Goal: Task Accomplishment & Management: Manage account settings

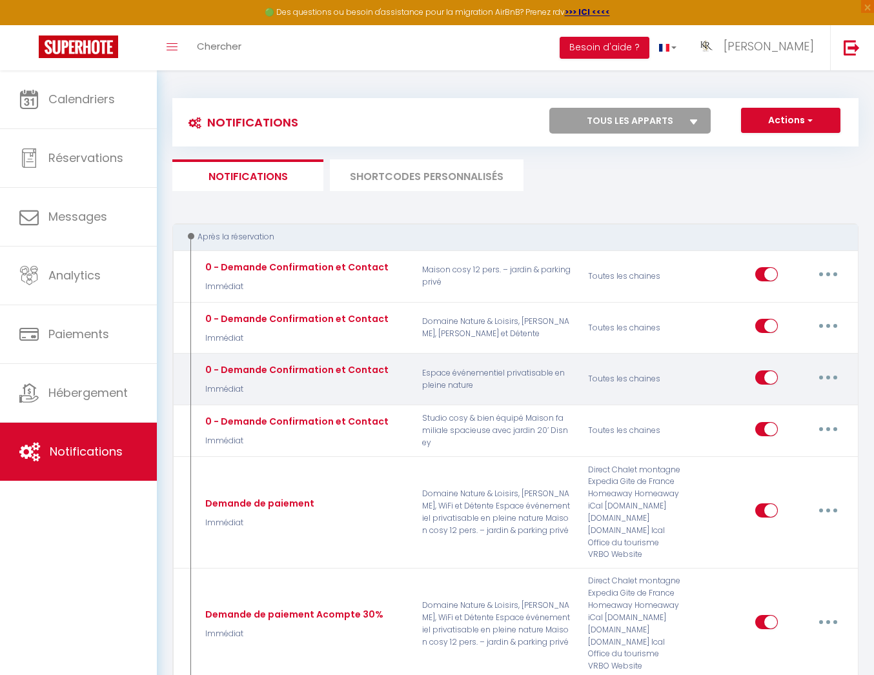
scroll to position [164, 0]
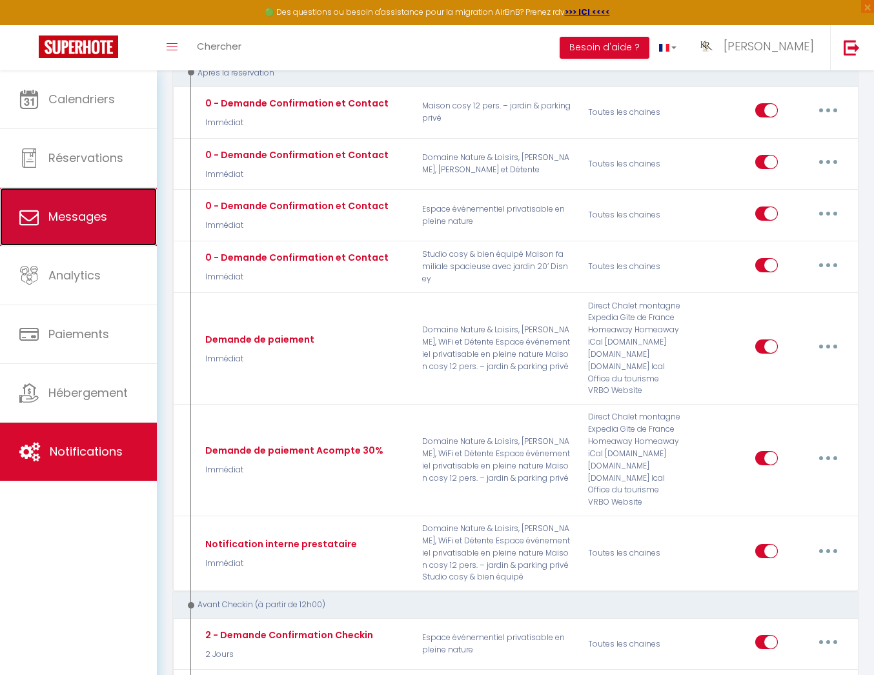
click at [105, 238] on link "Messages" at bounding box center [78, 217] width 157 height 58
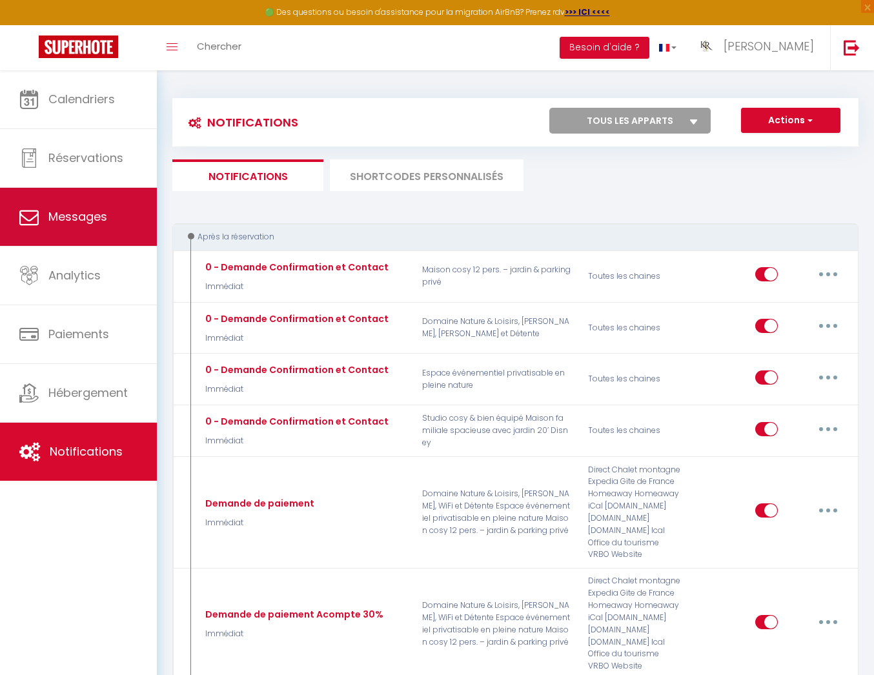
select select "message"
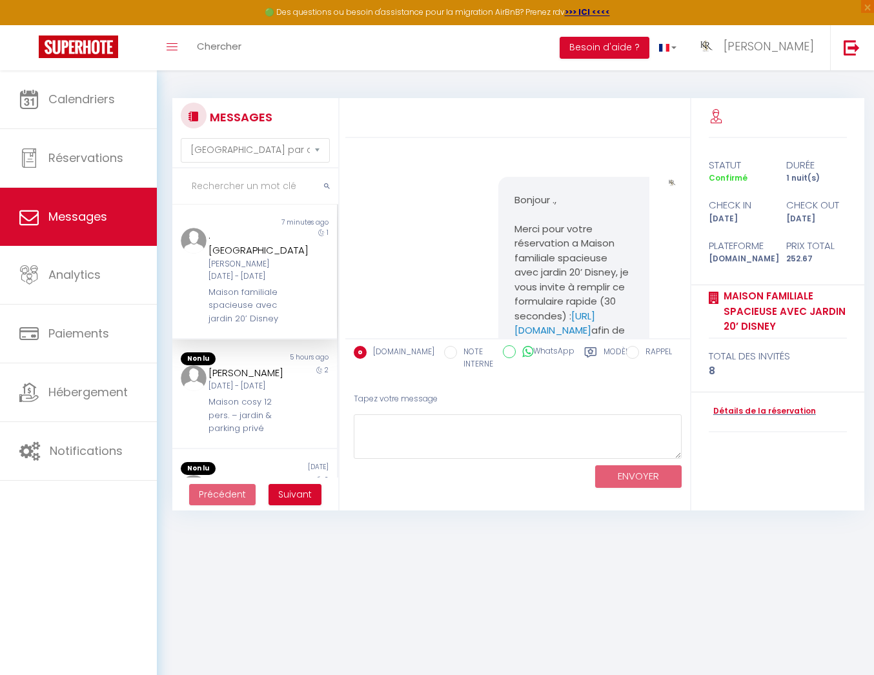
scroll to position [575, 0]
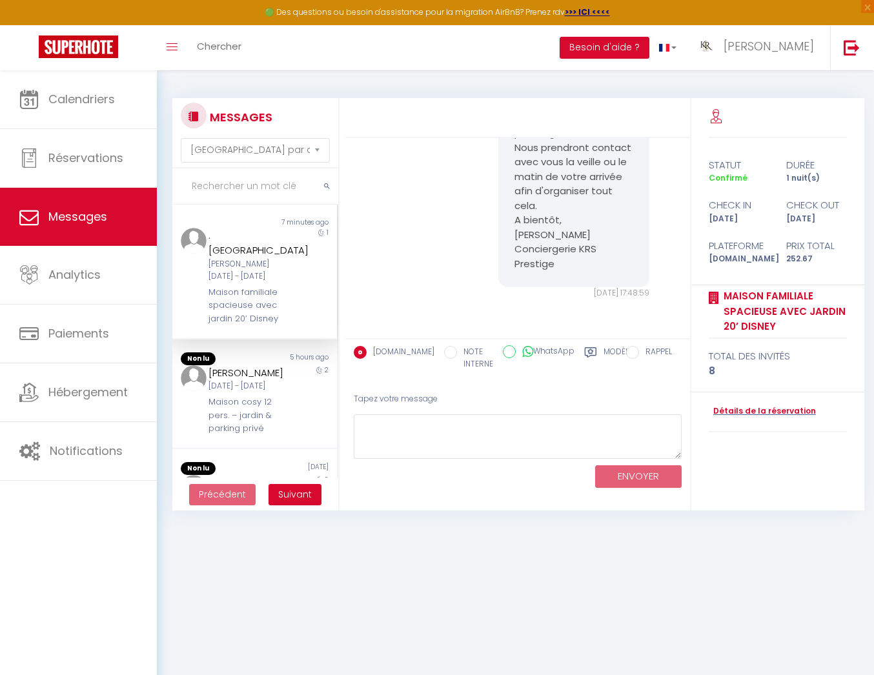
click at [226, 258] on div "[PERSON_NAME][DATE] - [DATE]" at bounding box center [247, 270] width 79 height 25
click at [254, 258] on div "[PERSON_NAME][DATE] - [DATE]" at bounding box center [247, 270] width 79 height 25
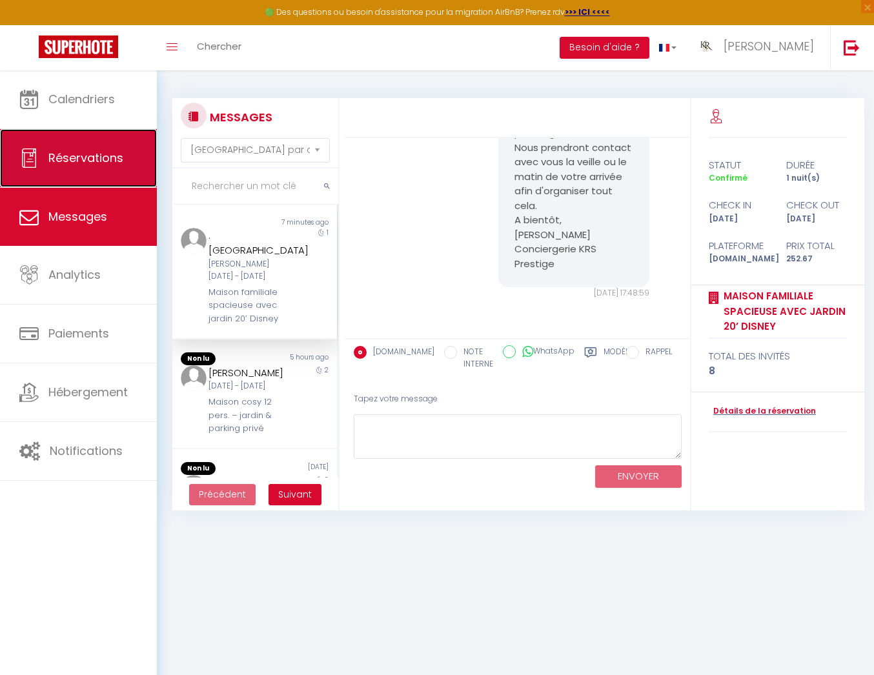
click at [105, 165] on span "Réservations" at bounding box center [85, 158] width 75 height 16
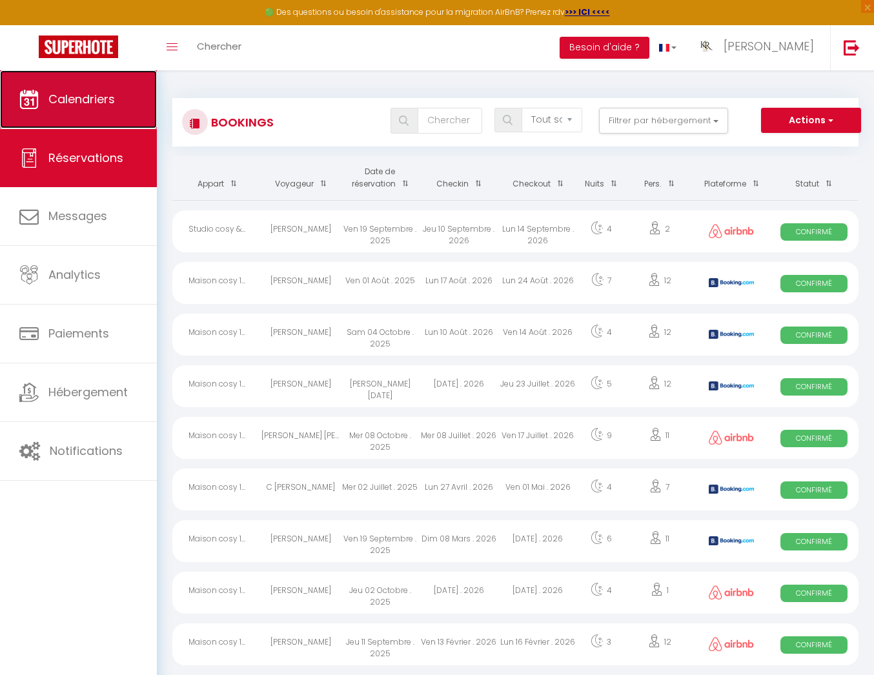
click at [83, 113] on link "Calendriers" at bounding box center [78, 99] width 157 height 58
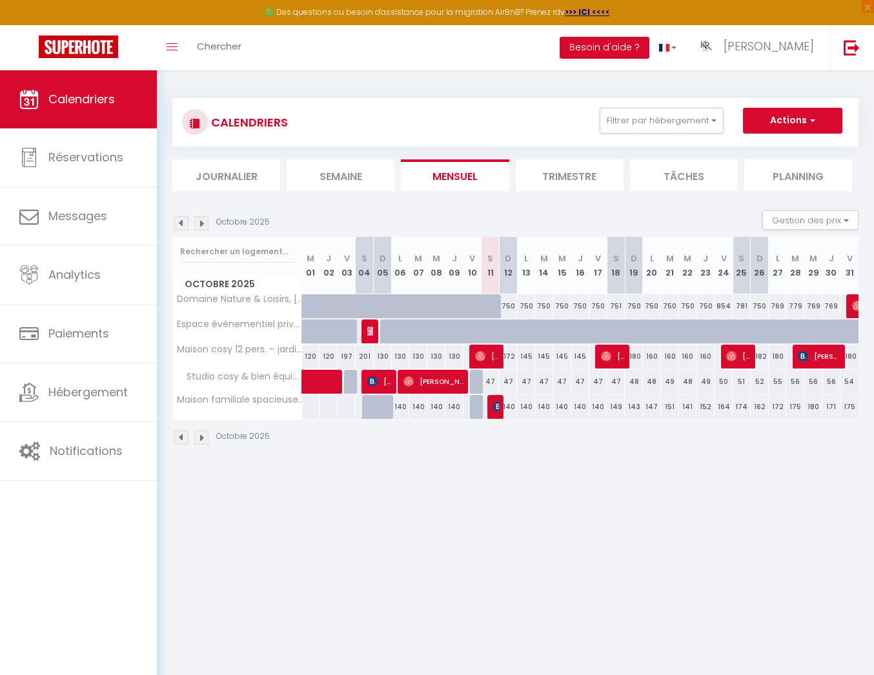
click at [499, 407] on div "140" at bounding box center [508, 407] width 18 height 24
type input "140"
type input "Dim 12 Octobre 2025"
type input "Lun 13 Octobre 2025"
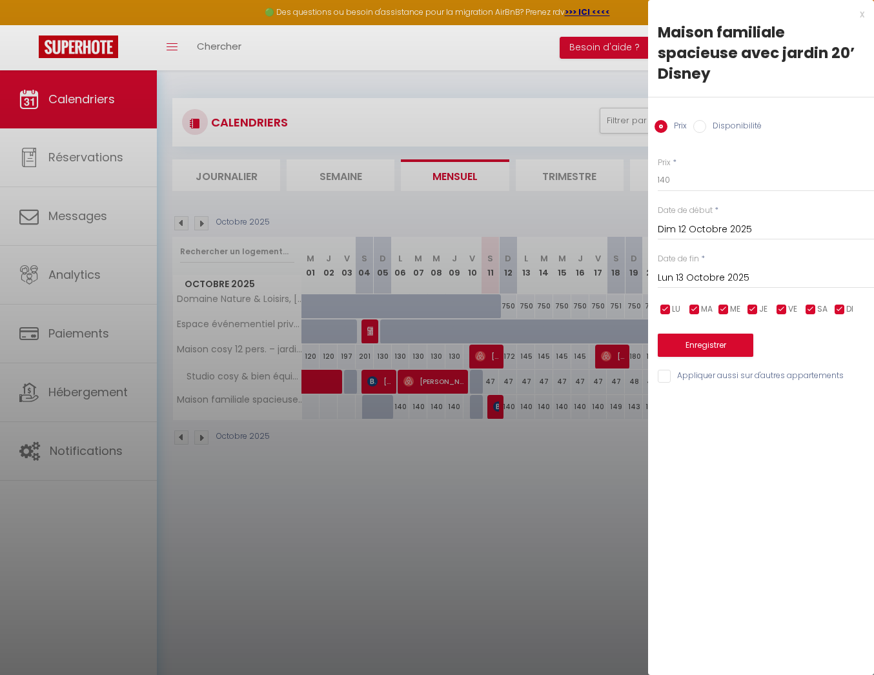
click at [501, 451] on div at bounding box center [437, 337] width 874 height 675
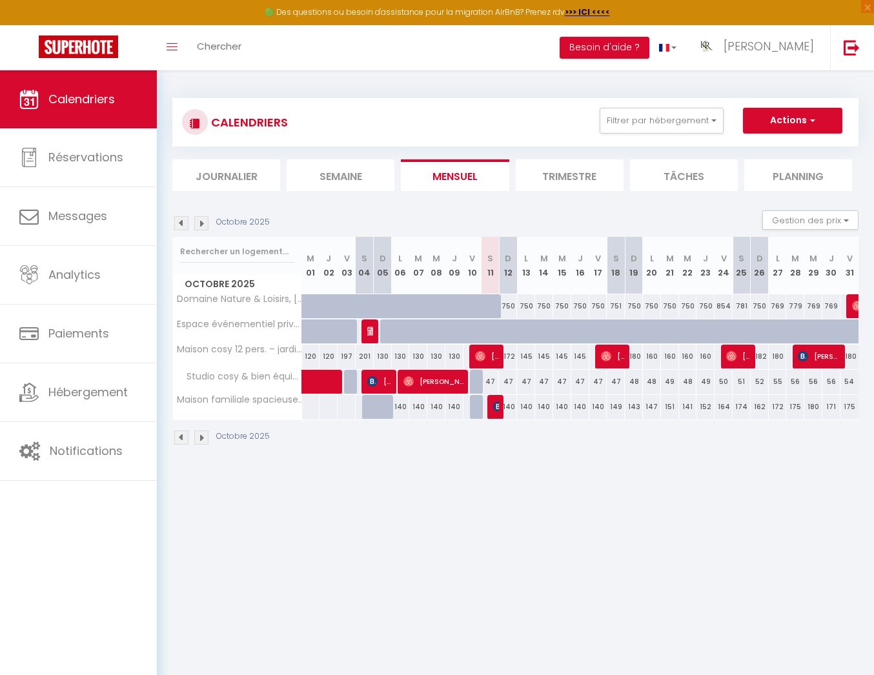
click at [500, 407] on div "140" at bounding box center [508, 407] width 18 height 24
type input "140"
type input "Dim 12 Octobre 2025"
type input "Lun 13 Octobre 2025"
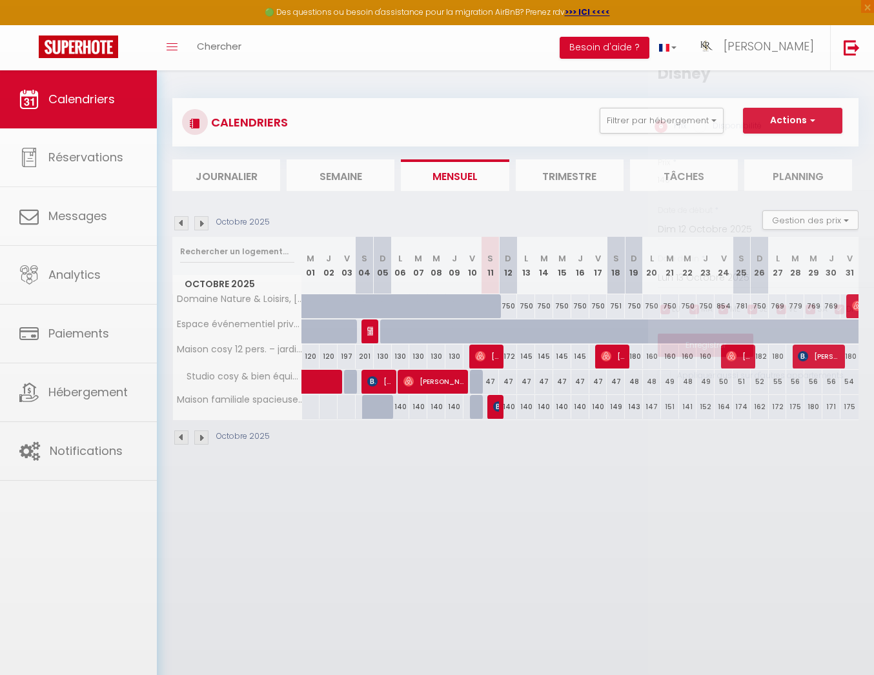
click at [500, 407] on div at bounding box center [437, 337] width 874 height 675
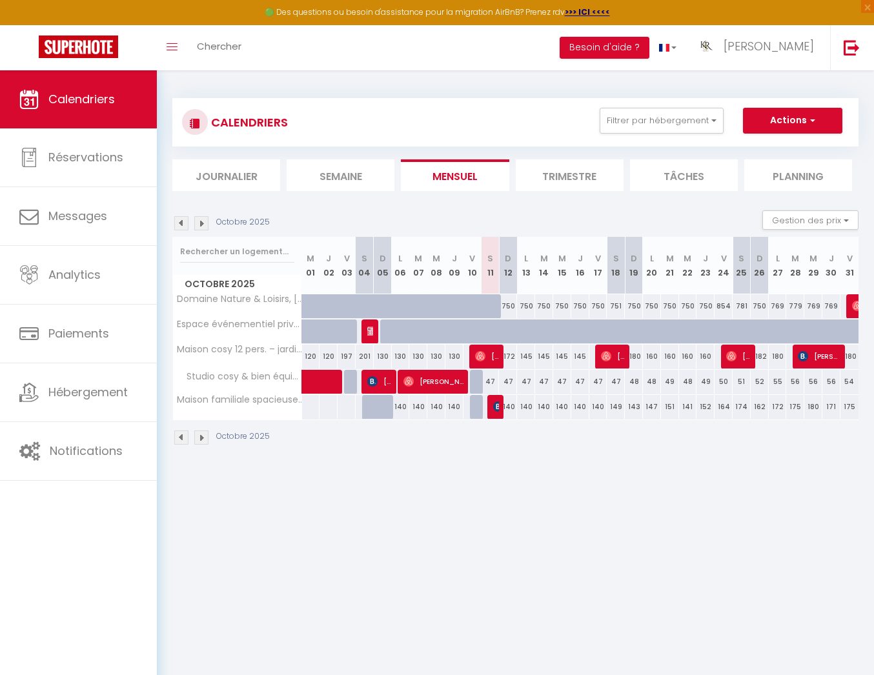
click at [499, 411] on div "140" at bounding box center [508, 407] width 18 height 24
select select
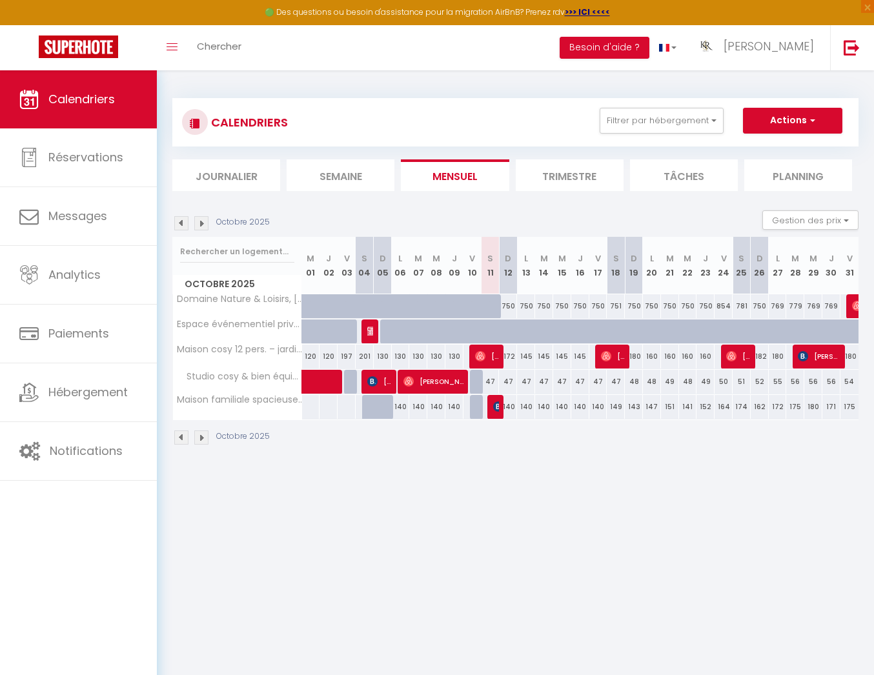
select select
type input "140"
type input "Dim 12 Octobre 2025"
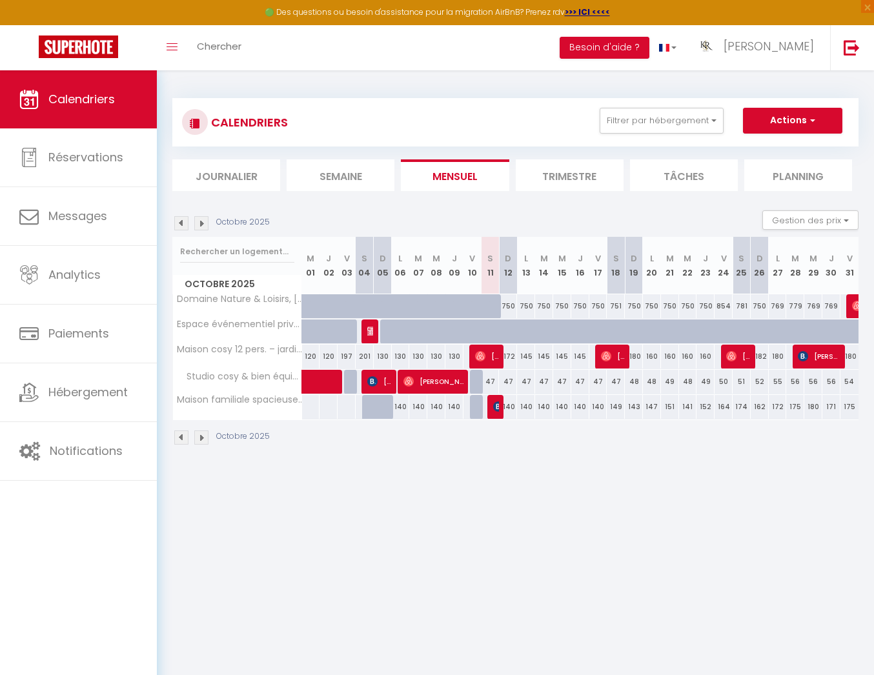
type input "Lun 13 Octobre 2025"
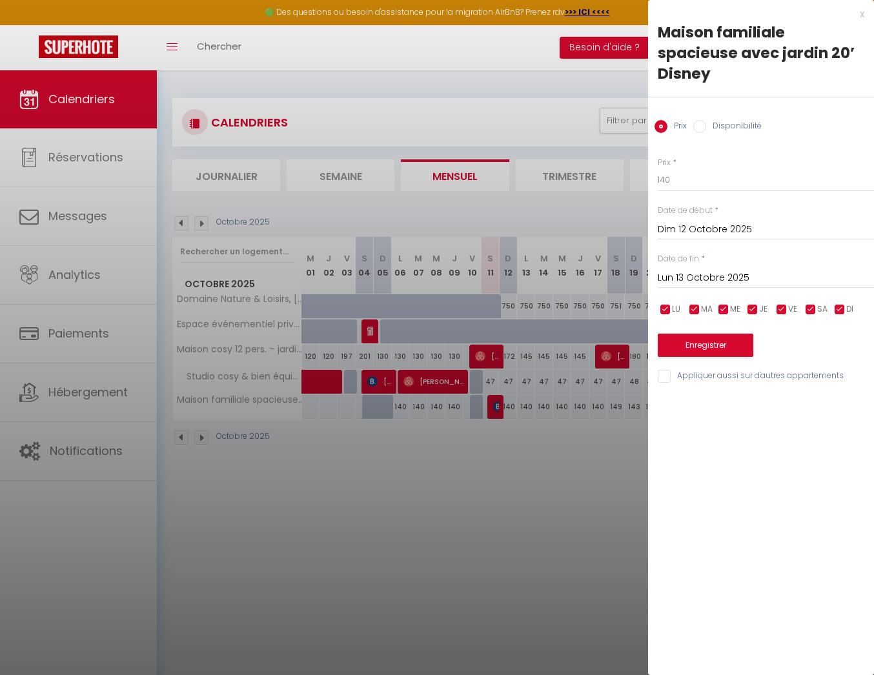
click at [498, 404] on div at bounding box center [437, 337] width 874 height 675
select select
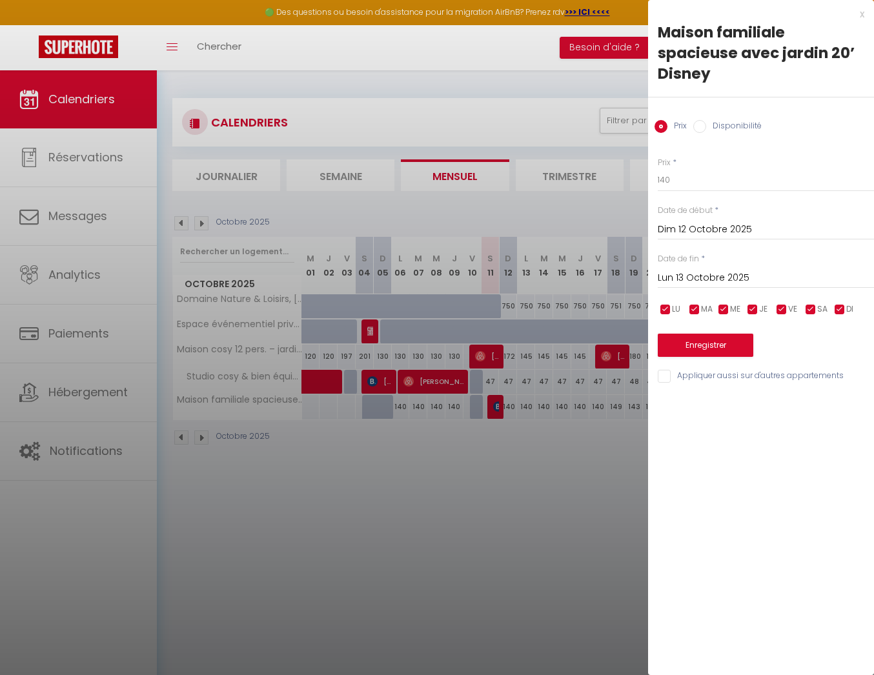
select select
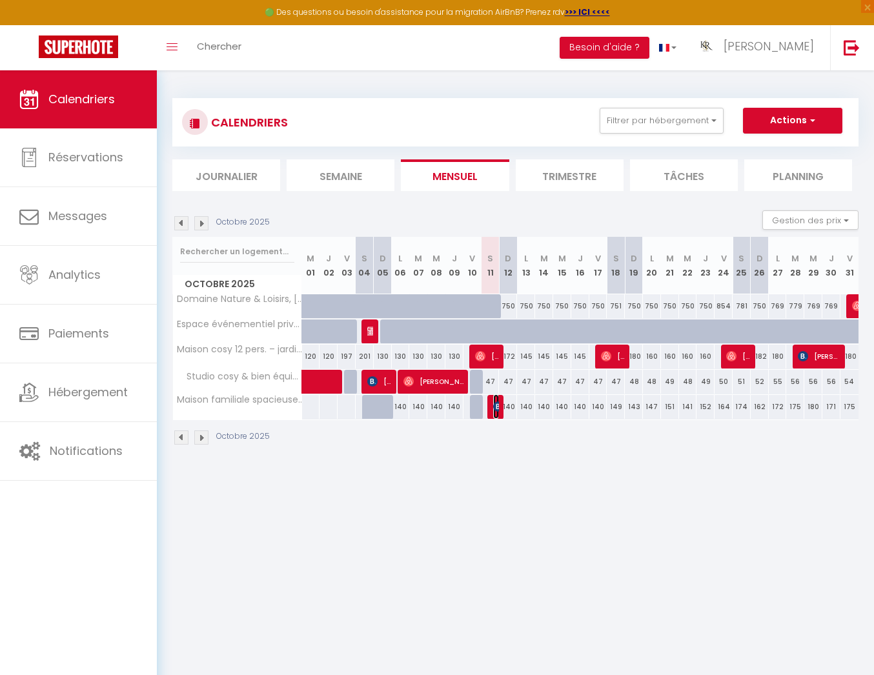
click at [497, 406] on img at bounding box center [498, 407] width 10 height 10
select select "OK"
select select "KO"
select select "0"
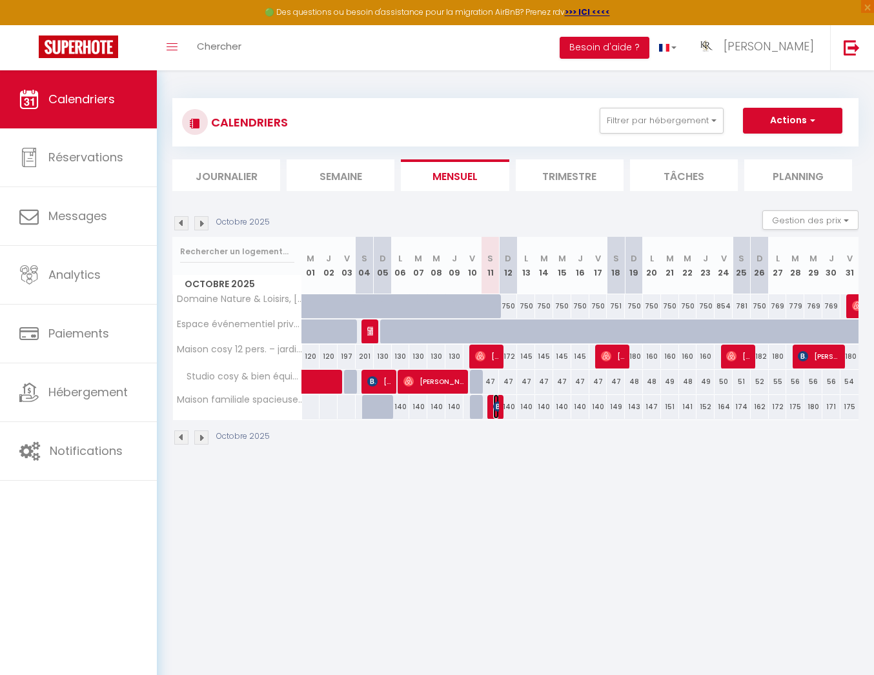
select select "1"
select select
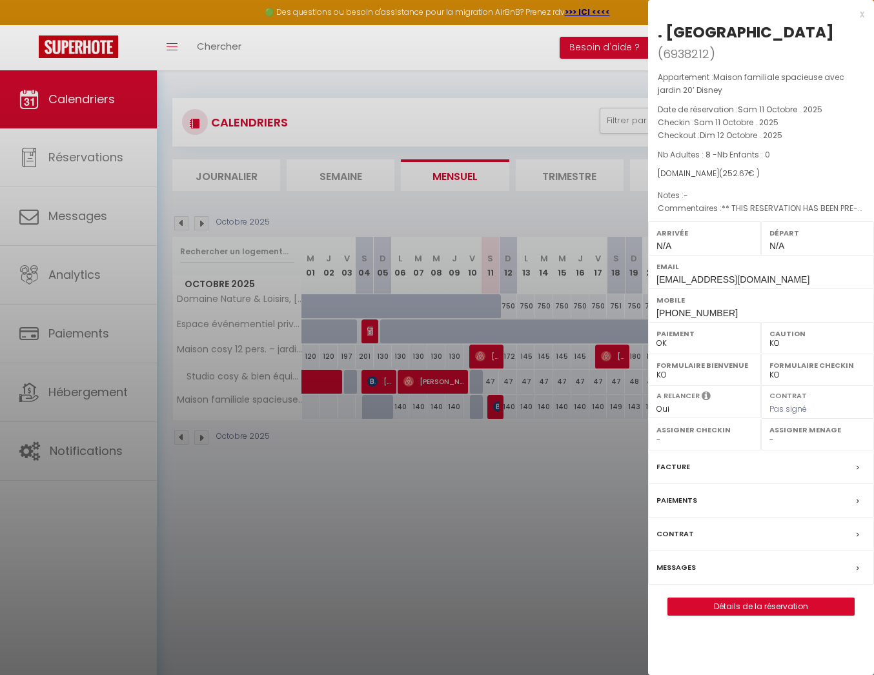
click at [700, 551] on div "Messages" at bounding box center [761, 568] width 226 height 34
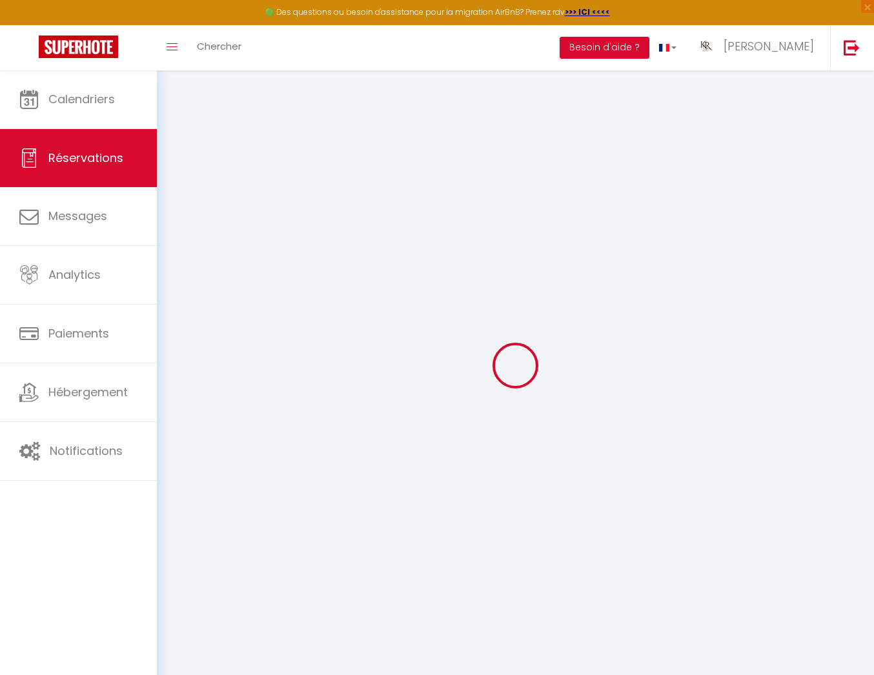
select select
checkbox input "false"
select select
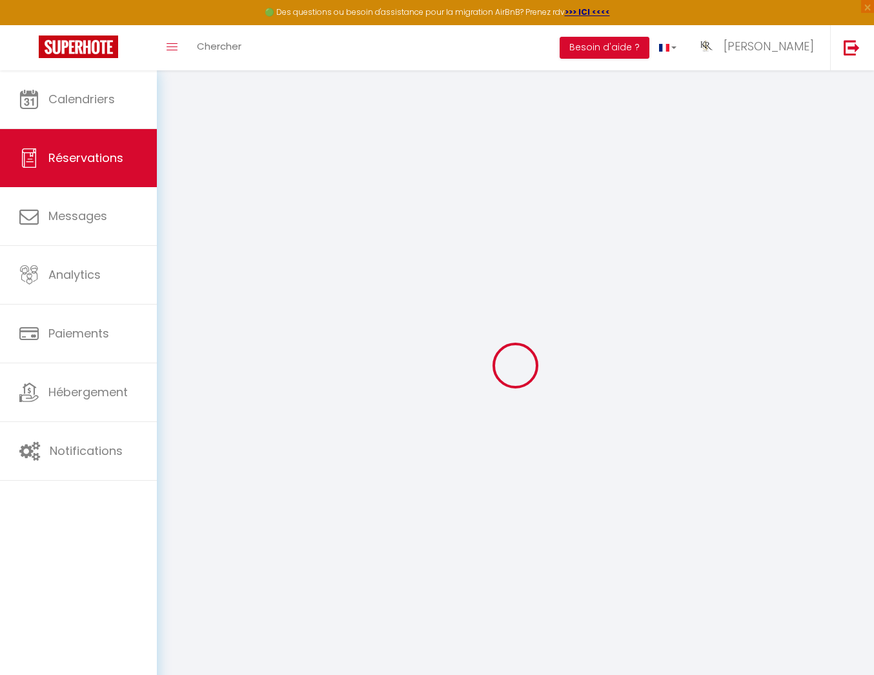
checkbox input "false"
type textarea "** THIS RESERVATION HAS BEEN PRE-PAID ** BOOKING NOTE : Payment charge is EUR 3…"
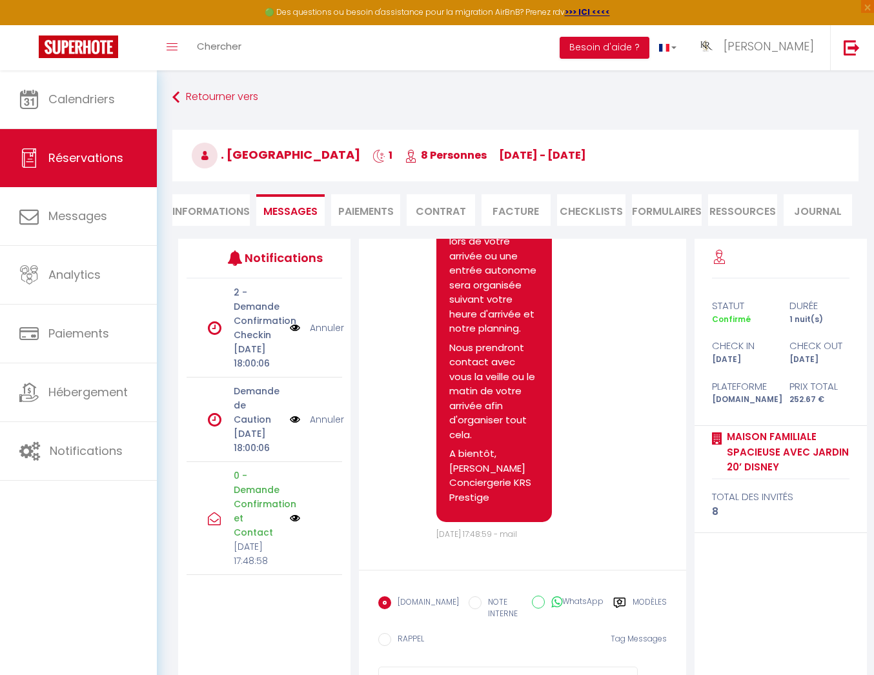
click at [329, 427] on link "Annuler" at bounding box center [327, 419] width 34 height 14
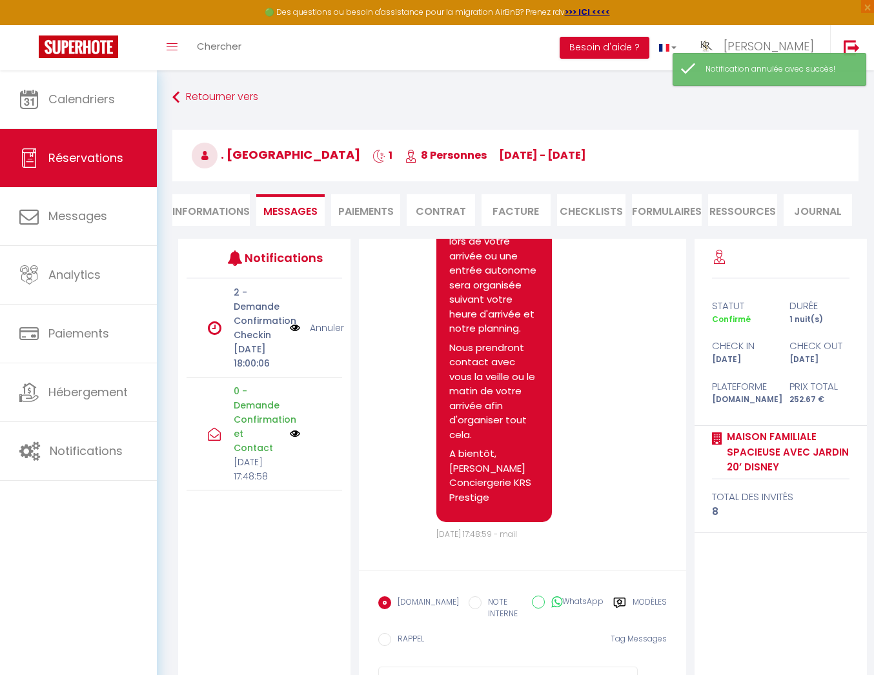
click at [325, 335] on link "Annuler" at bounding box center [327, 328] width 34 height 14
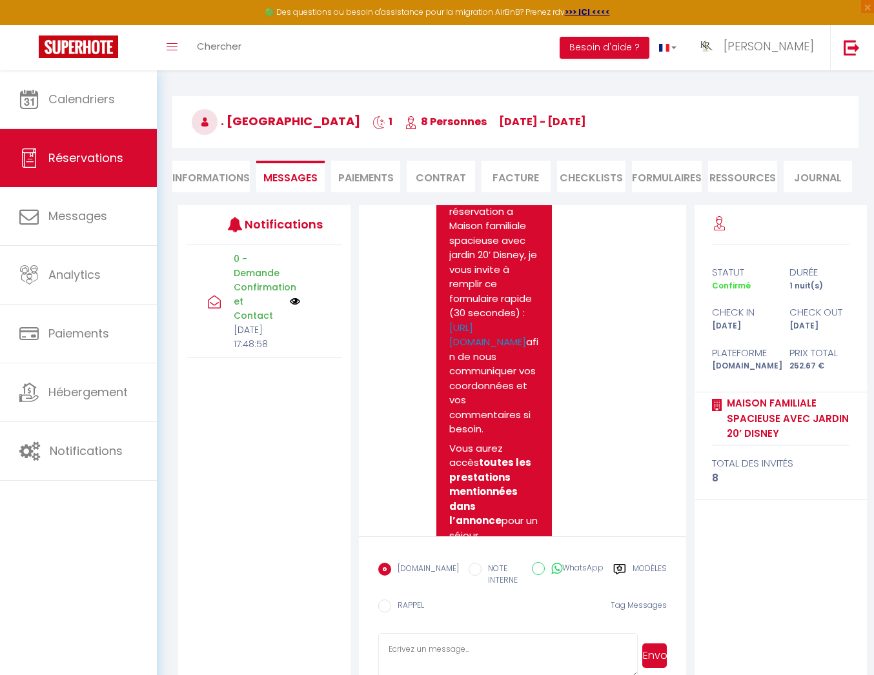
scroll to position [123, 0]
click at [443, 644] on textarea at bounding box center [508, 655] width 260 height 45
paste textarea "Bonjour [Prénom du voyageur], Je suis vraiment désolée, mais il y a eu une erre…"
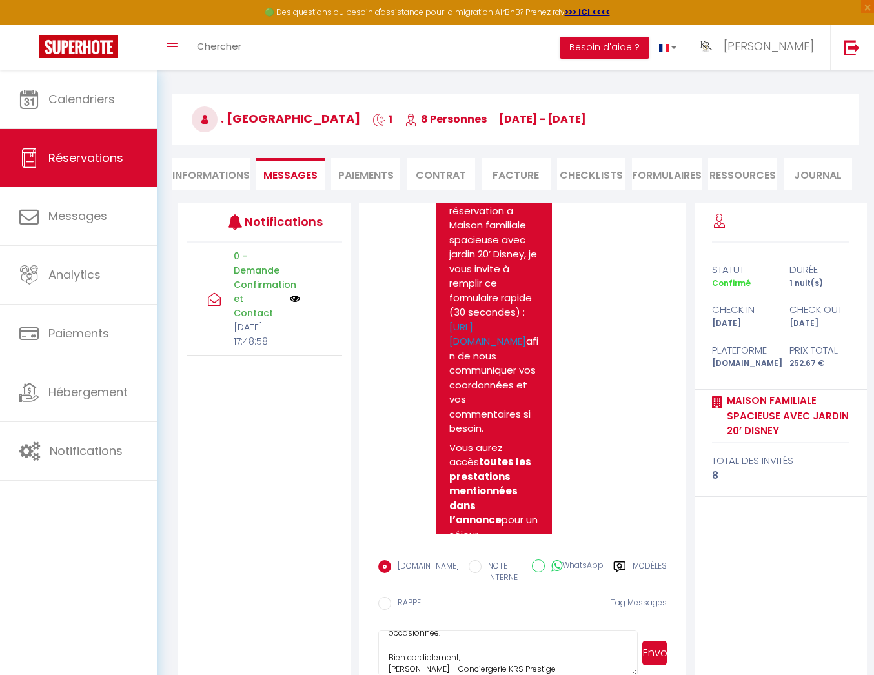
scroll to position [0, 0]
drag, startPoint x: 506, startPoint y: 650, endPoint x: 418, endPoint y: 650, distance: 88.4
click at [418, 650] on textarea "Bonjour [Prénom du voyageur], Je suis vraiment désolée, mais il y a eu une erre…" at bounding box center [508, 653] width 260 height 45
type textarea "Bonjour, Je suis vraiment désolée, mais il y a eu une erreur sur le calendrier …"
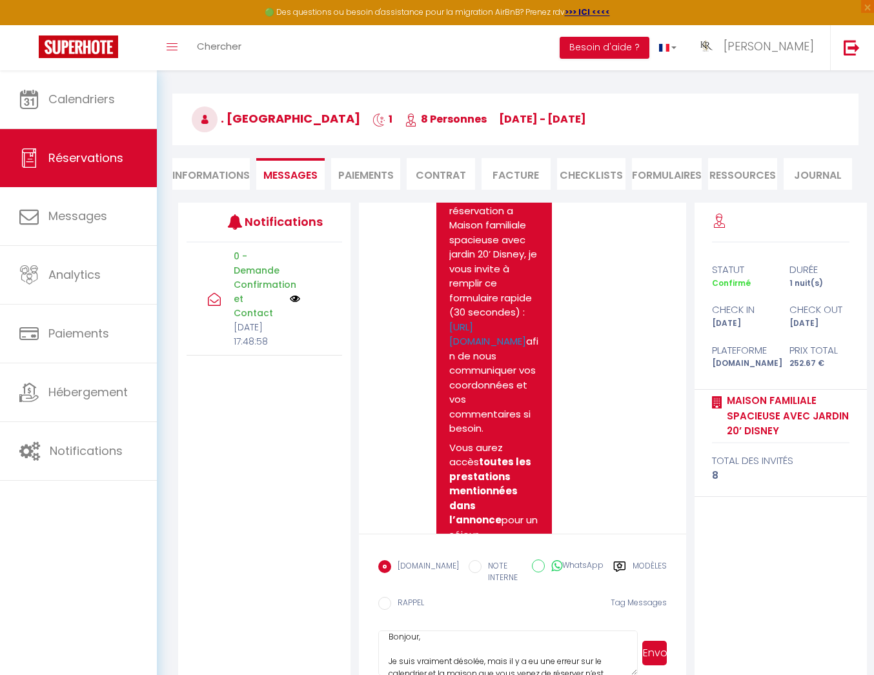
click at [651, 652] on button "Envoyer" at bounding box center [654, 653] width 25 height 25
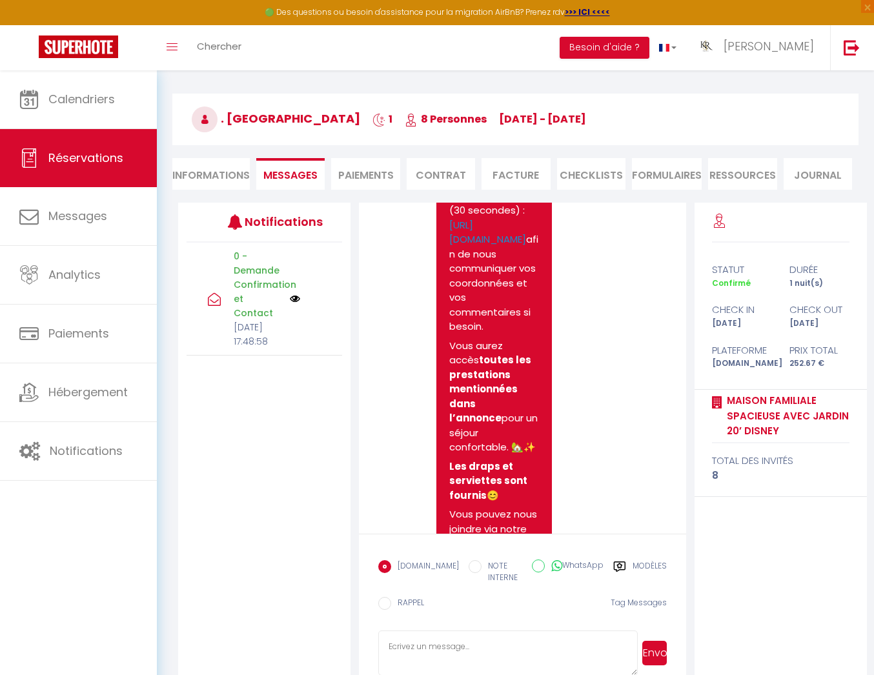
scroll to position [0, 0]
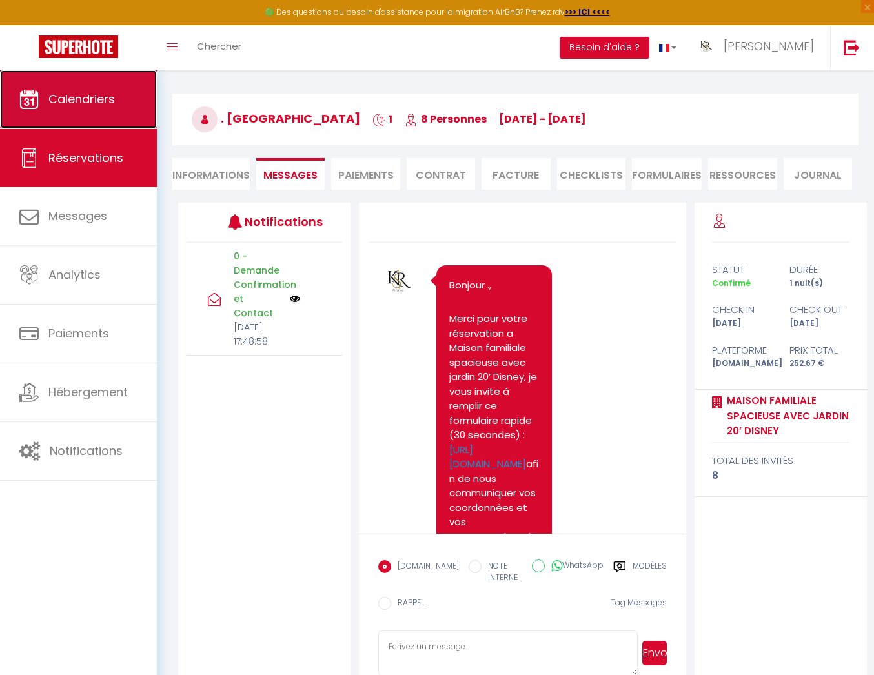
click at [94, 115] on link "Calendriers" at bounding box center [78, 99] width 157 height 58
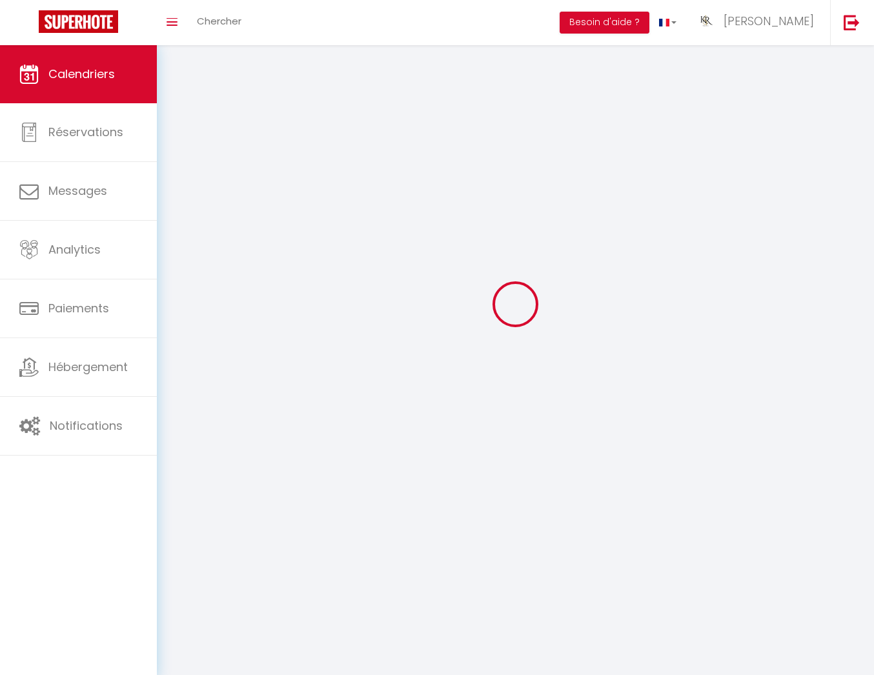
scroll to position [2, 0]
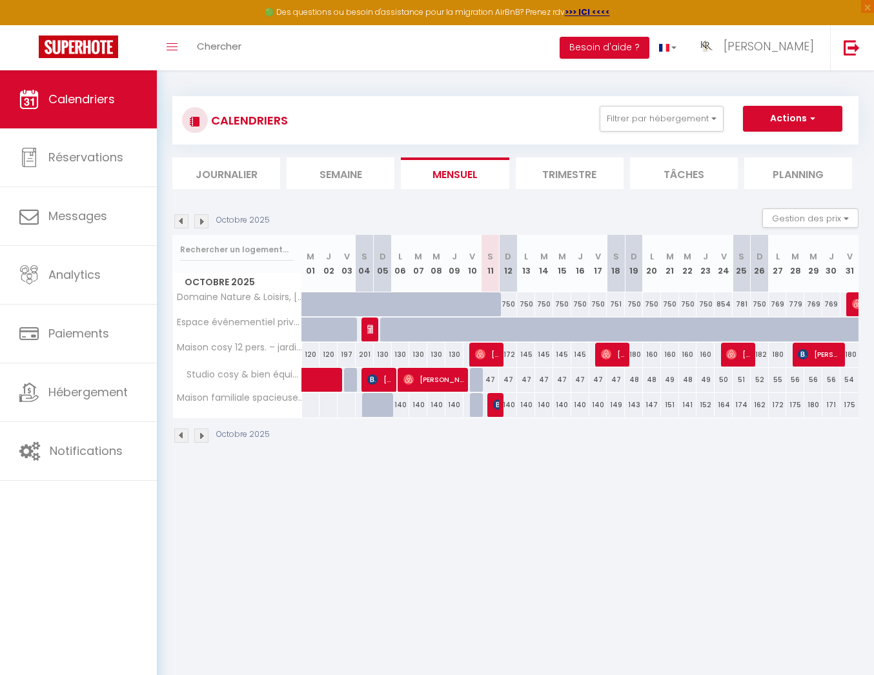
click at [510, 410] on div "140" at bounding box center [508, 405] width 18 height 24
type input "140"
type input "Dim 12 Octobre 2025"
type input "Lun 13 Octobre 2025"
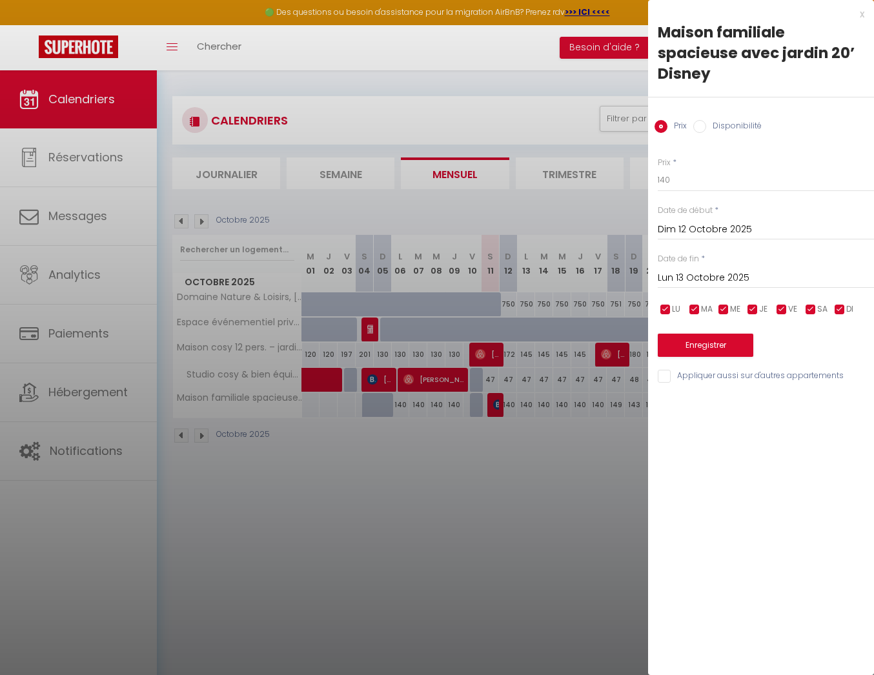
click at [702, 129] on input "Disponibilité" at bounding box center [699, 126] width 13 height 13
radio input "true"
radio input "false"
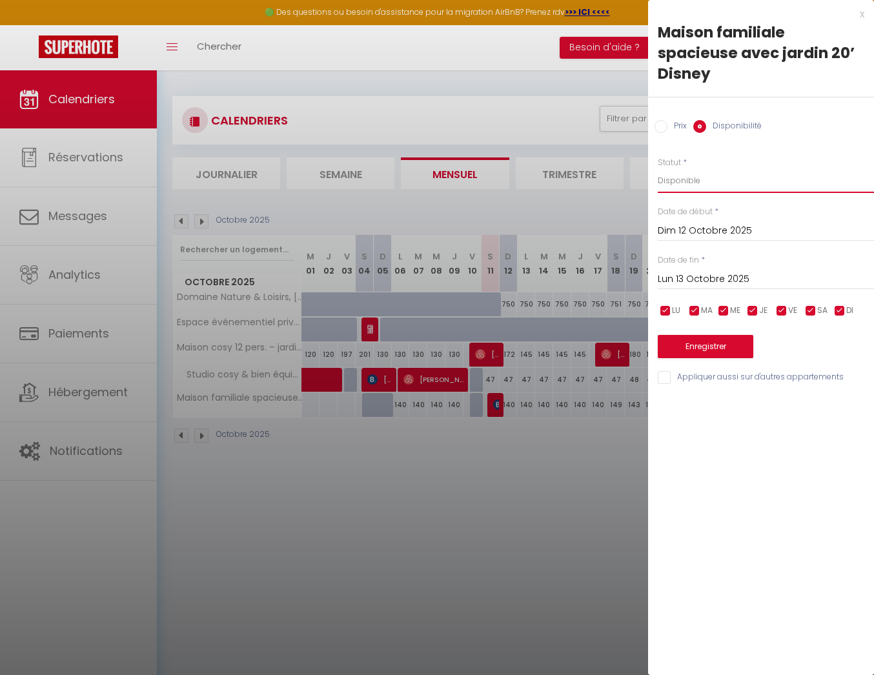
click at [718, 185] on select "Disponible Indisponible" at bounding box center [766, 180] width 216 height 25
select select "0"
click at [658, 168] on select "Disponible Indisponible" at bounding box center [766, 180] width 216 height 25
click at [703, 350] on button "Enregistrer" at bounding box center [706, 346] width 96 height 23
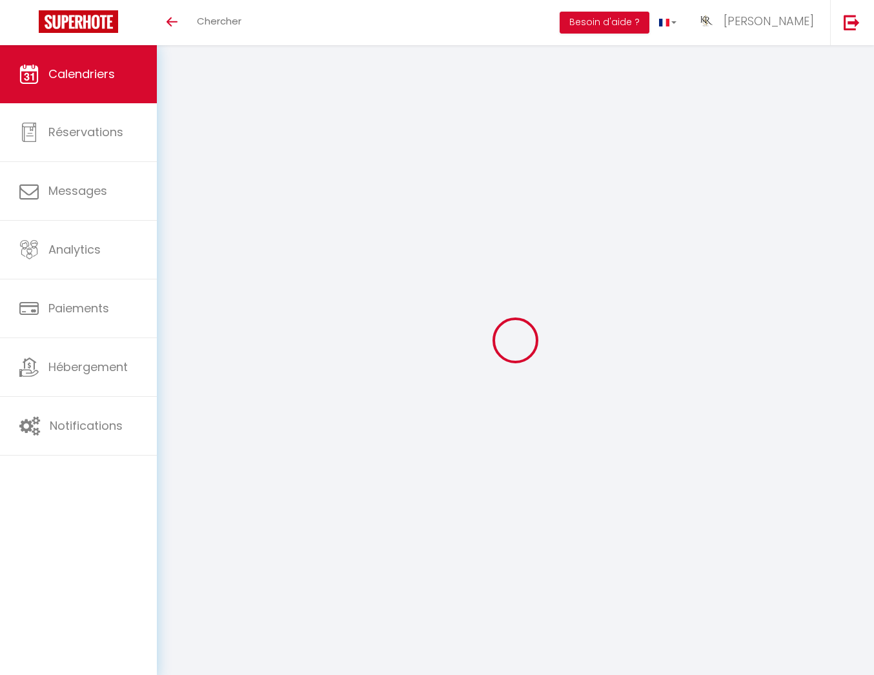
select select
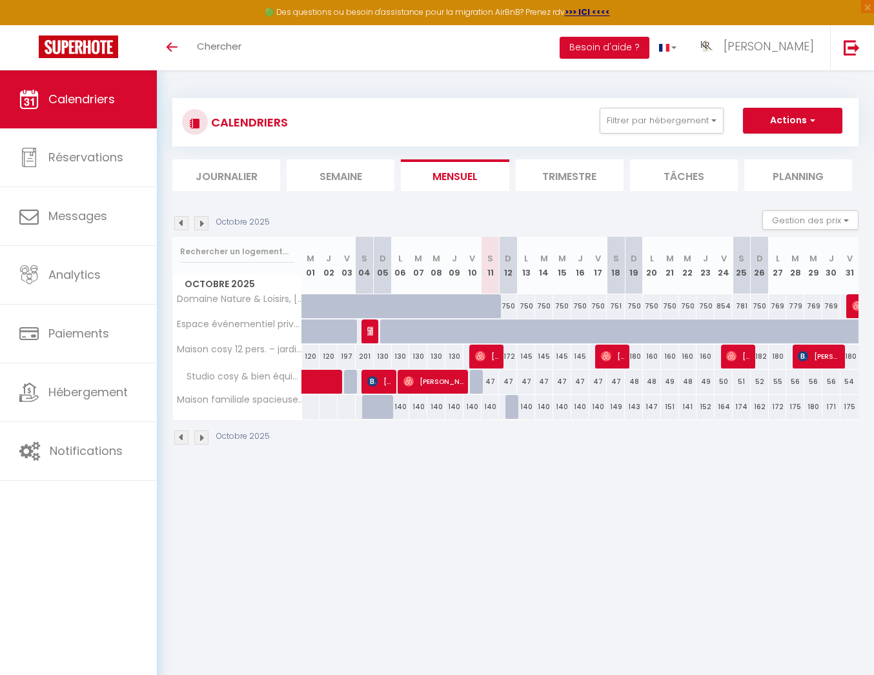
scroll to position [2, 0]
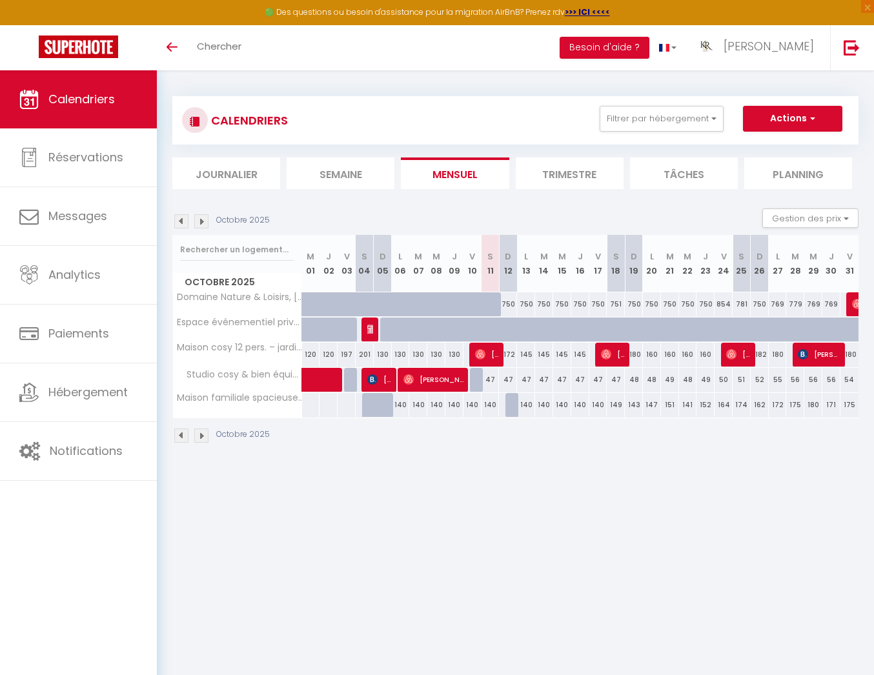
click at [496, 407] on div "140" at bounding box center [491, 405] width 18 height 24
type input "140"
select select "1"
type input "Sam 11 Octobre 2025"
type input "Dim 12 Octobre 2025"
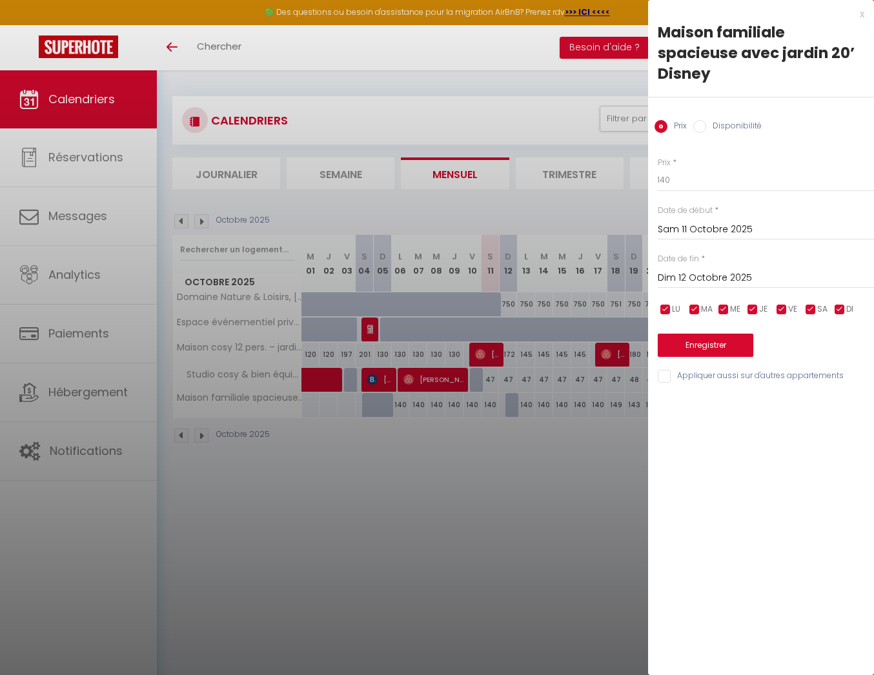
click at [700, 124] on input "Disponibilité" at bounding box center [699, 126] width 13 height 13
radio input "true"
radio input "false"
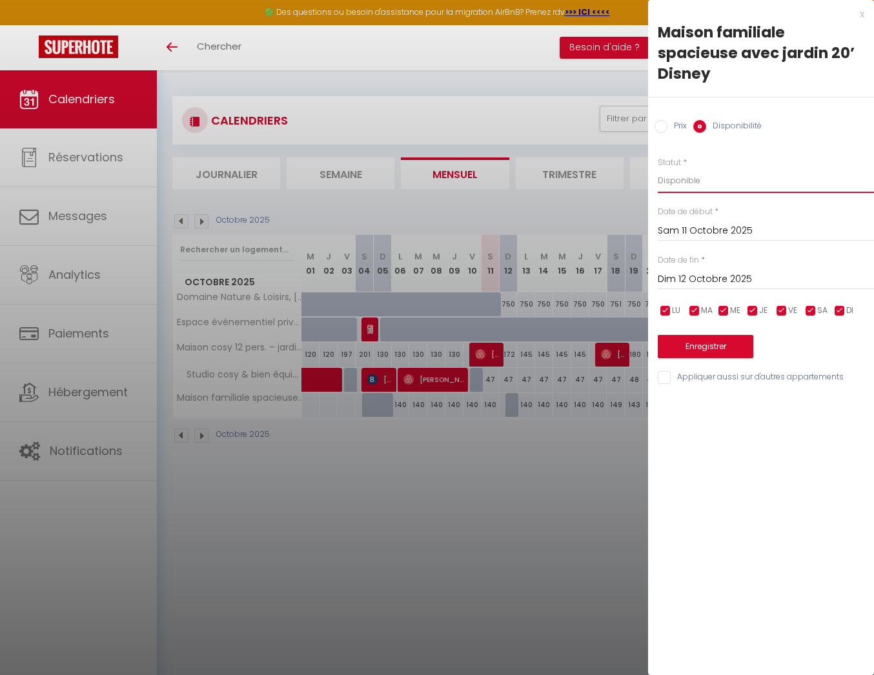
click at [711, 184] on select "Disponible Indisponible" at bounding box center [766, 180] width 216 height 25
select select "0"
click at [658, 168] on select "Disponible Indisponible" at bounding box center [766, 180] width 216 height 25
click at [731, 352] on button "Enregistrer" at bounding box center [706, 346] width 96 height 23
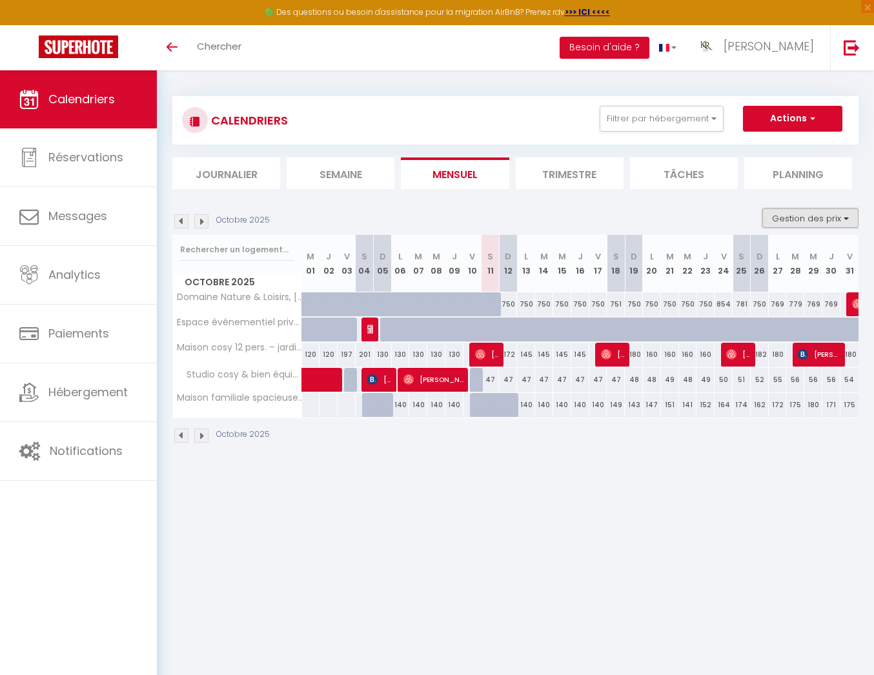
click at [798, 217] on button "Gestion des prix" at bounding box center [810, 217] width 96 height 19
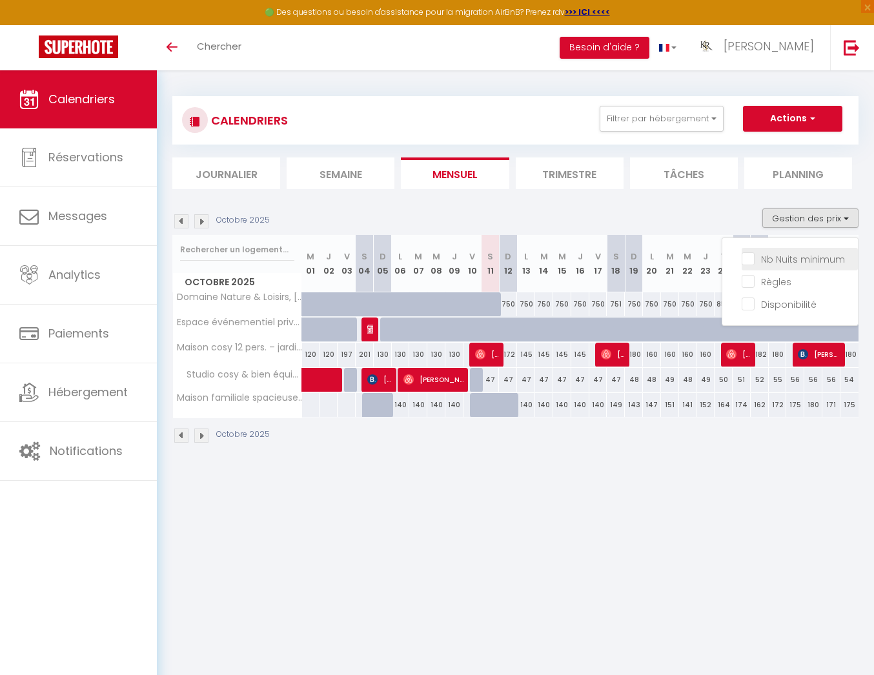
click at [751, 257] on input "Nb Nuits minimum" at bounding box center [800, 258] width 116 height 13
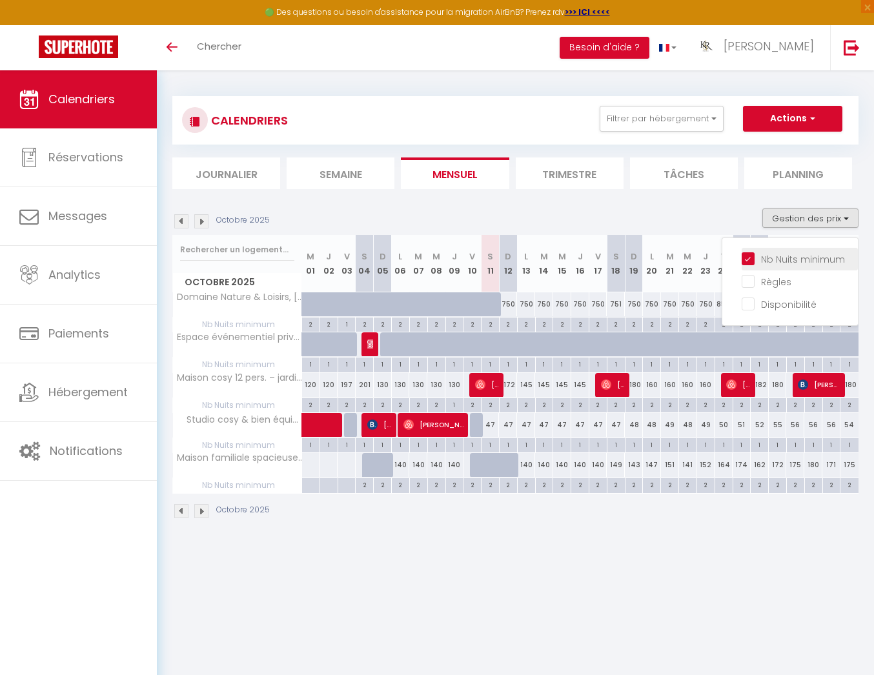
click at [751, 257] on input "Nb Nuits minimum" at bounding box center [800, 258] width 116 height 13
checkbox input "false"
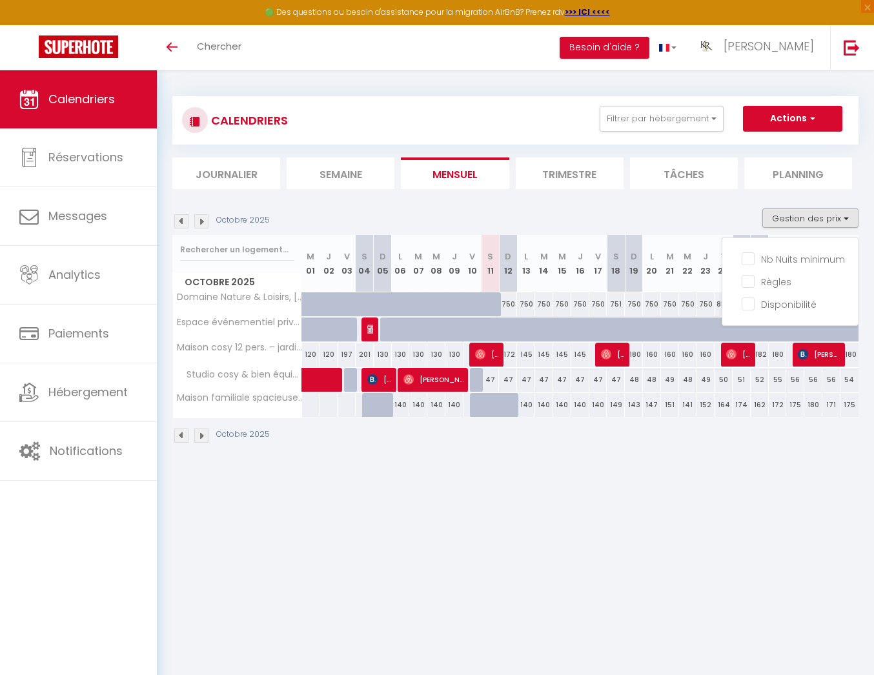
click at [710, 215] on div "Octobre 2025 Gestion des prix Nb Nuits minimum Règles Disponibilité" at bounding box center [515, 221] width 686 height 26
